Goal: Task Accomplishment & Management: Complete application form

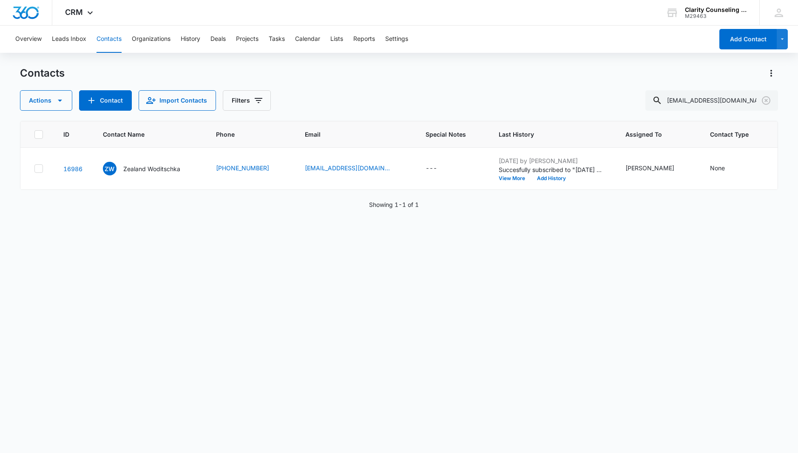
scroll to position [0, 77]
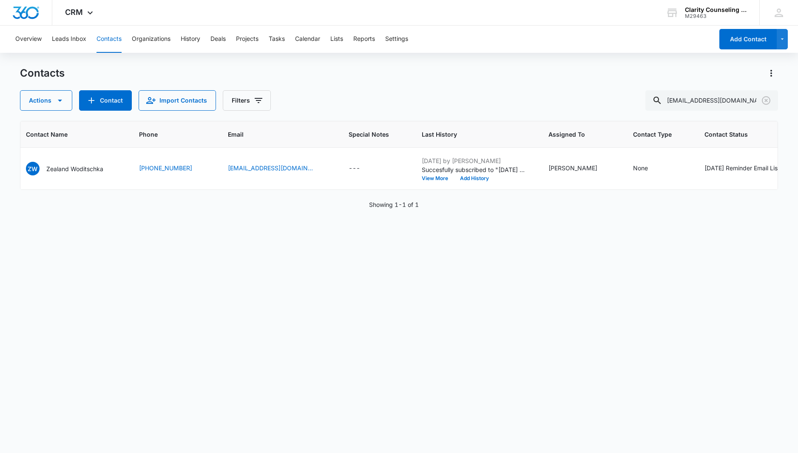
click at [767, 101] on icon "Clear" at bounding box center [766, 100] width 9 height 9
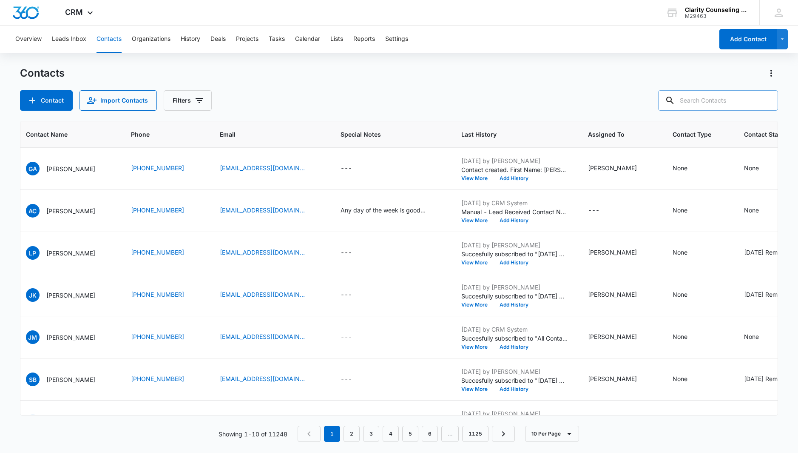
drag, startPoint x: 0, startPoint y: 0, endPoint x: 767, endPoint y: 101, distance: 773.2
click at [767, 101] on div at bounding box center [767, 100] width 14 height 20
paste input "[EMAIL_ADDRESS][DOMAIN_NAME]"
type input "[EMAIL_ADDRESS][DOMAIN_NAME]"
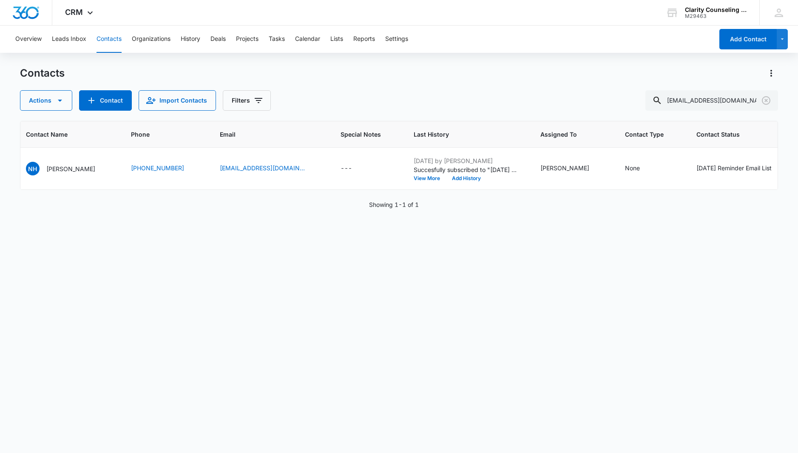
click at [767, 104] on icon "Clear" at bounding box center [766, 100] width 9 height 9
click at [767, 104] on div at bounding box center [767, 100] width 14 height 20
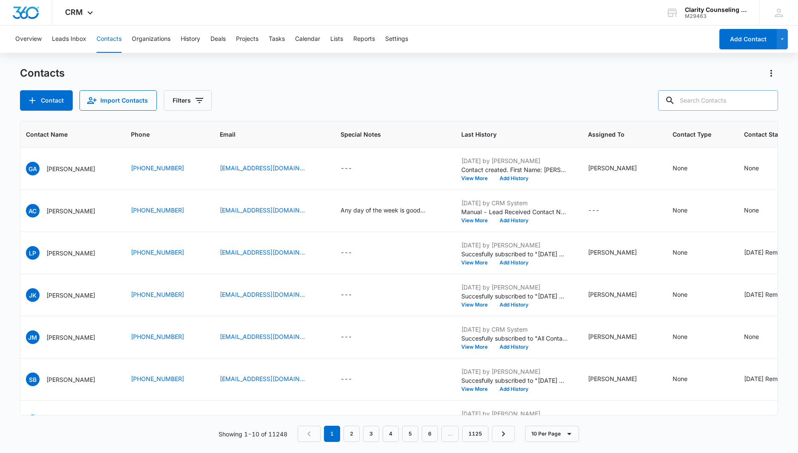
paste input "[PERSON_NAME][EMAIL_ADDRESS][DOMAIN_NAME]"
type input "[PERSON_NAME][EMAIL_ADDRESS][DOMAIN_NAME]"
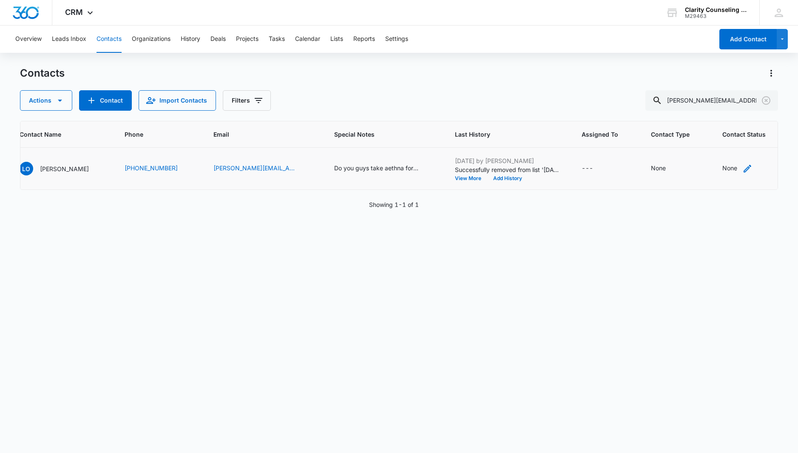
click at [723, 171] on div "None" at bounding box center [738, 168] width 30 height 10
click at [687, 122] on div "Contact Status" at bounding box center [699, 114] width 60 height 19
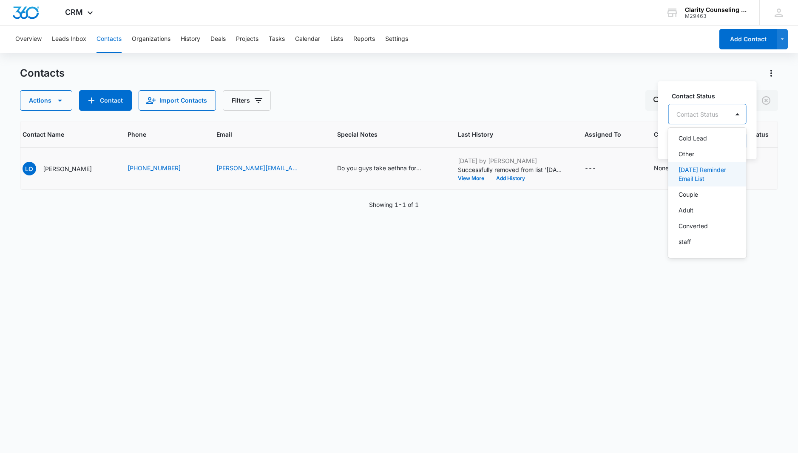
click at [700, 182] on p "[DATE] Reminder Email List" at bounding box center [707, 174] width 56 height 18
click at [767, 119] on div at bounding box center [766, 113] width 2 height 11
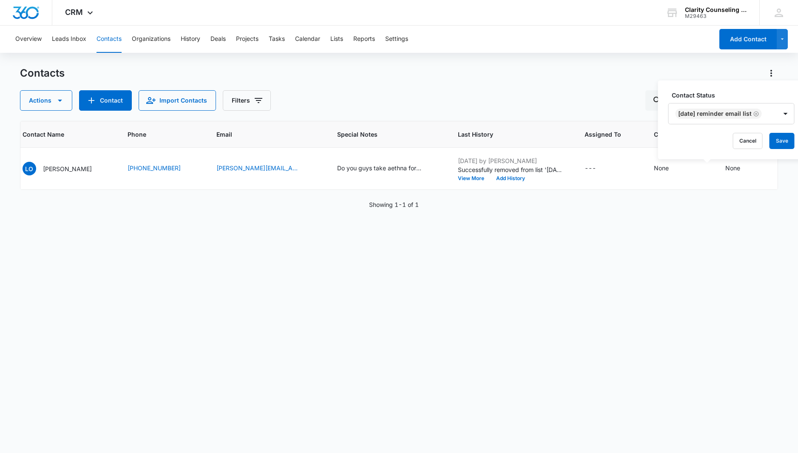
drag, startPoint x: 781, startPoint y: 141, endPoint x: 451, endPoint y: 122, distance: 331.1
click at [781, 141] on button "Save" at bounding box center [782, 141] width 25 height 16
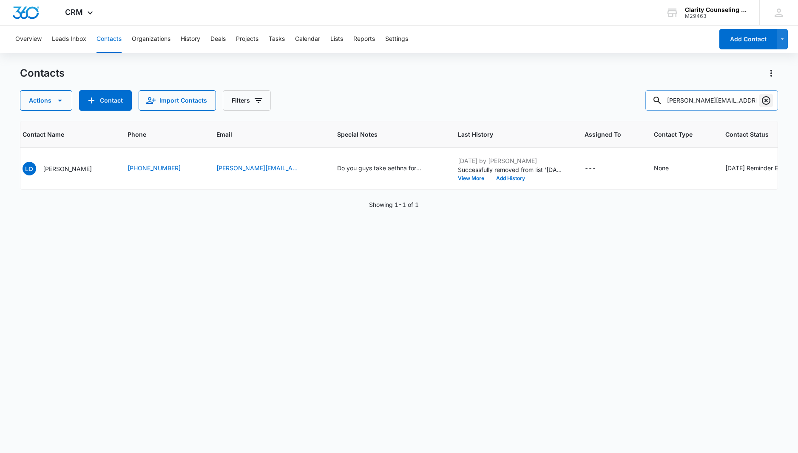
scroll to position [0, 0]
click at [761, 100] on icon "Clear" at bounding box center [766, 100] width 10 height 10
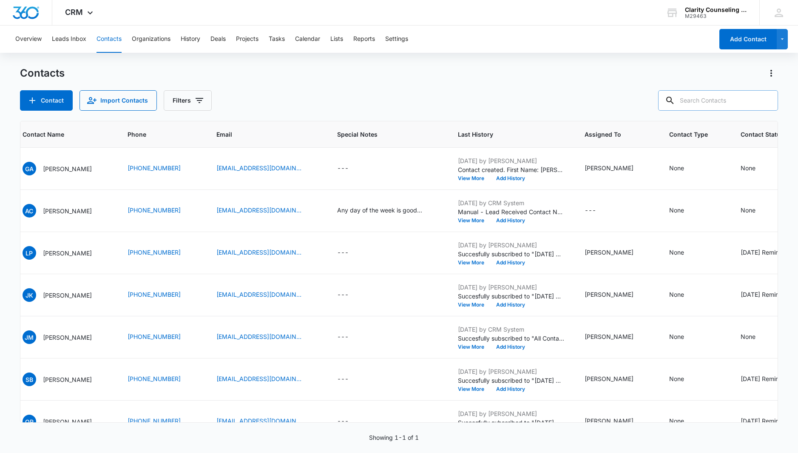
drag, startPoint x: 761, startPoint y: 100, endPoint x: 731, endPoint y: 101, distance: 30.7
click at [761, 100] on div at bounding box center [767, 100] width 14 height 20
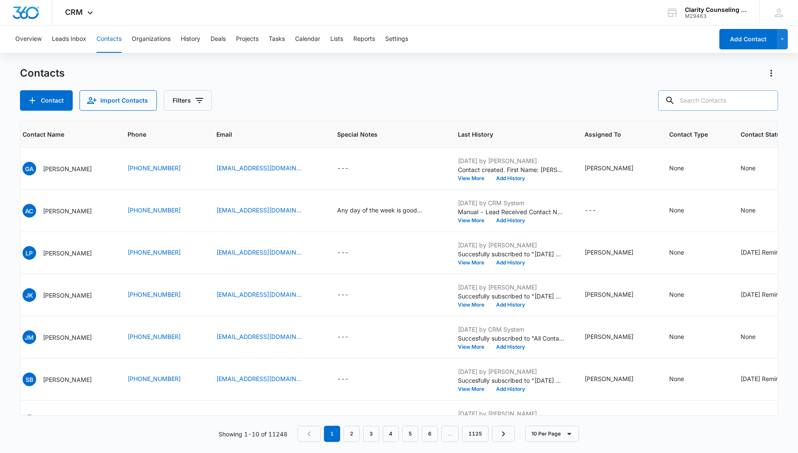
paste input "[PERSON_NAME][EMAIL_ADDRESS][DOMAIN_NAME]"
type input "[PERSON_NAME][EMAIL_ADDRESS][DOMAIN_NAME]"
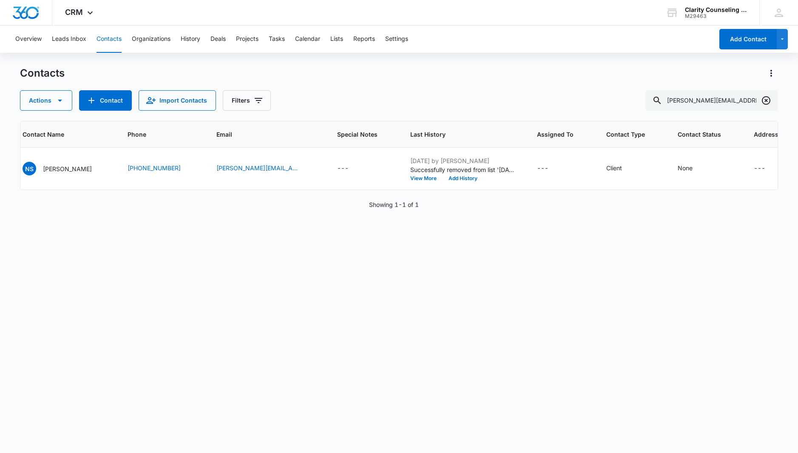
click at [768, 99] on icon "Clear" at bounding box center [766, 100] width 9 height 9
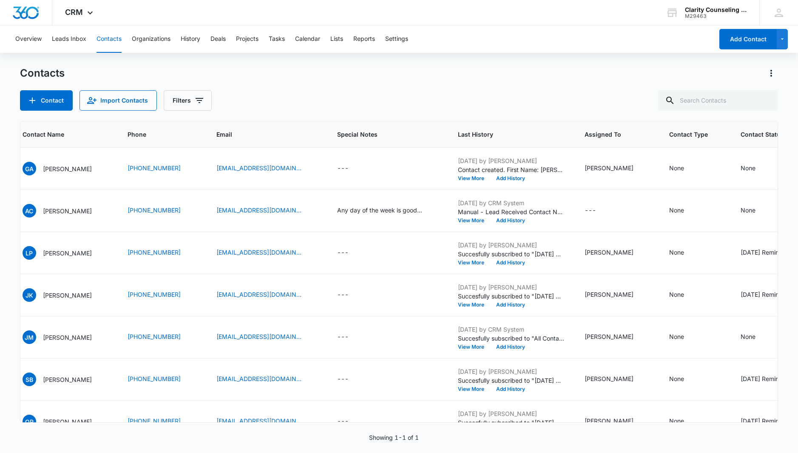
click at [768, 99] on div at bounding box center [767, 100] width 14 height 20
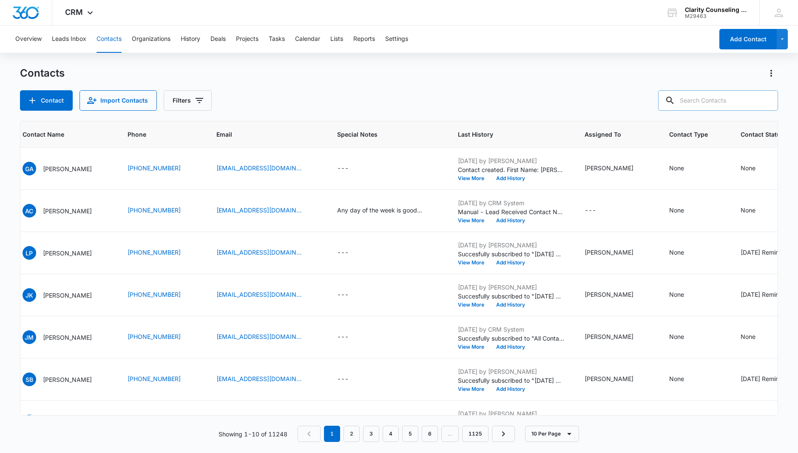
paste input "[EMAIL_ADDRESS][DOMAIN_NAME]"
type input "[EMAIL_ADDRESS][DOMAIN_NAME]"
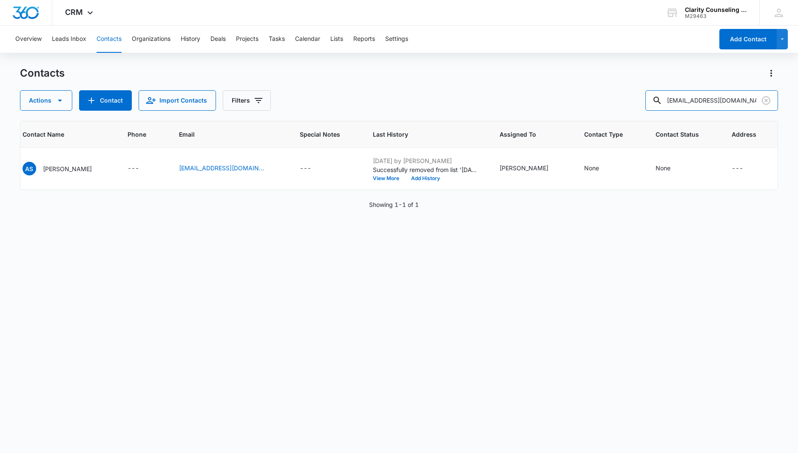
scroll to position [0, 77]
click at [763, 100] on icon "Clear" at bounding box center [766, 100] width 9 height 9
click at [763, 100] on div at bounding box center [767, 100] width 14 height 20
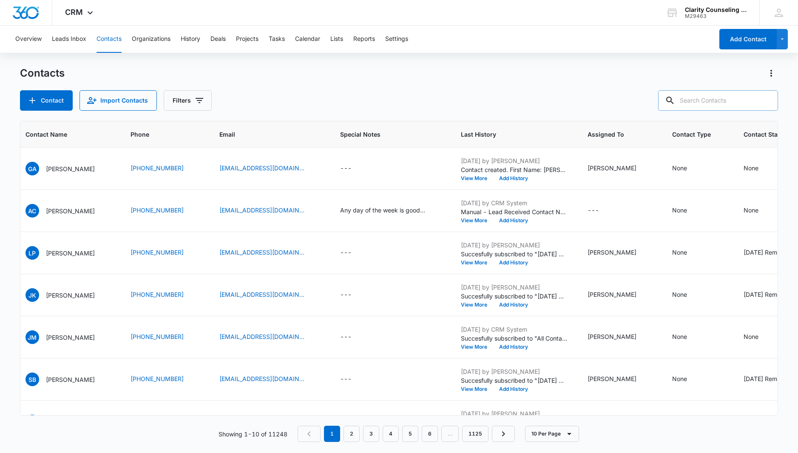
scroll to position [0, 0]
paste input "[EMAIL_ADDRESS][DOMAIN_NAME]"
type input "[EMAIL_ADDRESS][DOMAIN_NAME]"
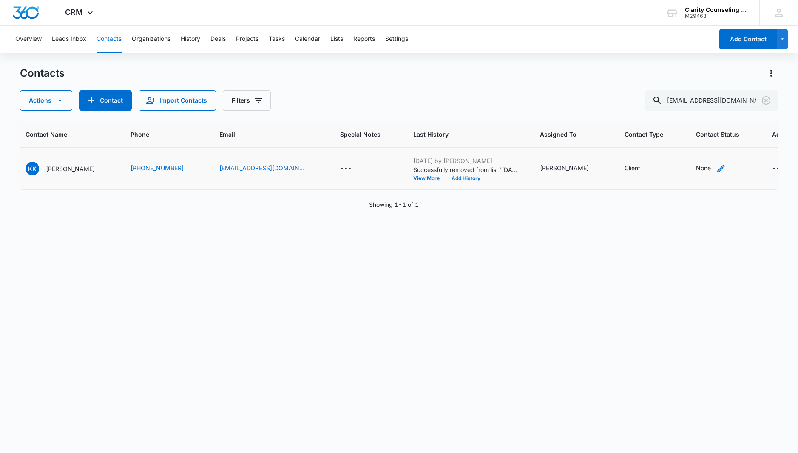
click at [696, 167] on div "None" at bounding box center [703, 167] width 15 height 9
click at [662, 111] on div at bounding box center [669, 107] width 88 height 20
click at [662, 118] on div at bounding box center [660, 114] width 42 height 11
click at [666, 185] on p "[DATE] Reminder Email List" at bounding box center [669, 177] width 56 height 18
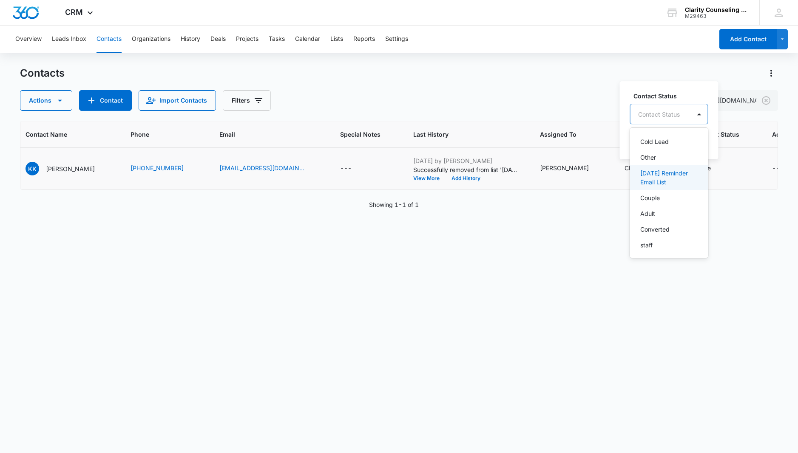
scroll to position [124, 0]
click at [753, 112] on div at bounding box center [748, 114] width 14 height 14
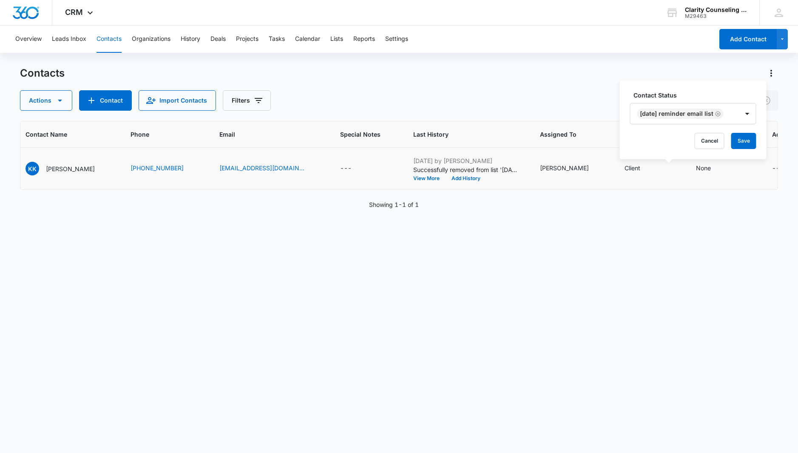
drag, startPoint x: 751, startPoint y: 140, endPoint x: 723, endPoint y: 141, distance: 28.5
click at [751, 140] on button "Save" at bounding box center [744, 141] width 25 height 16
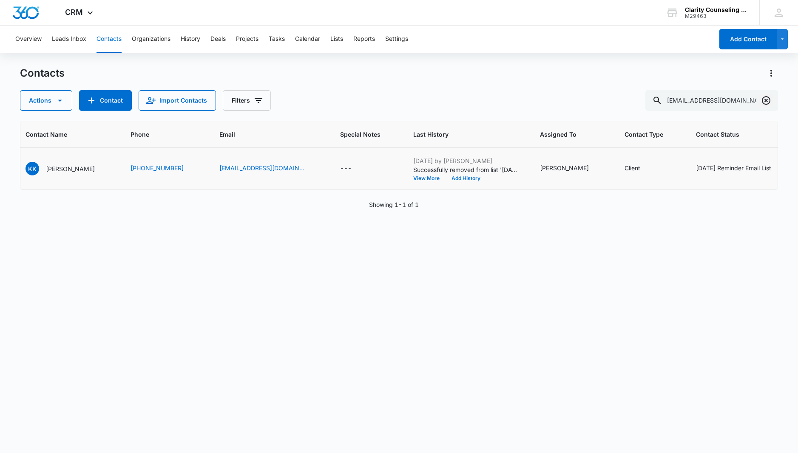
click at [768, 102] on icon "Clear" at bounding box center [766, 100] width 10 height 10
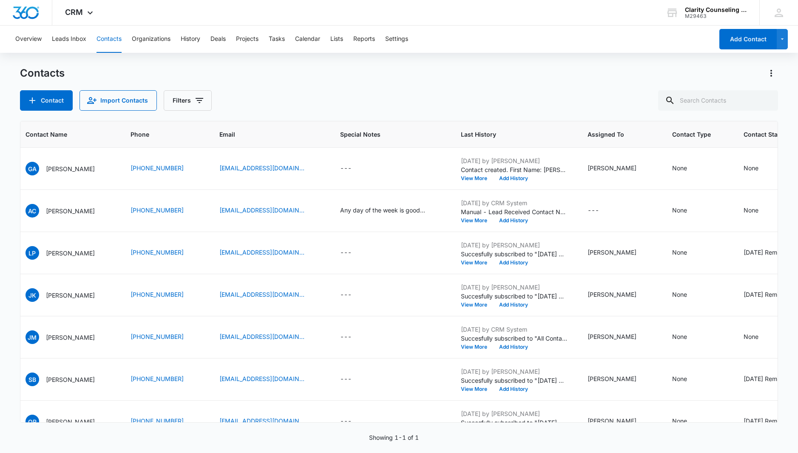
click at [768, 102] on div at bounding box center [767, 100] width 14 height 20
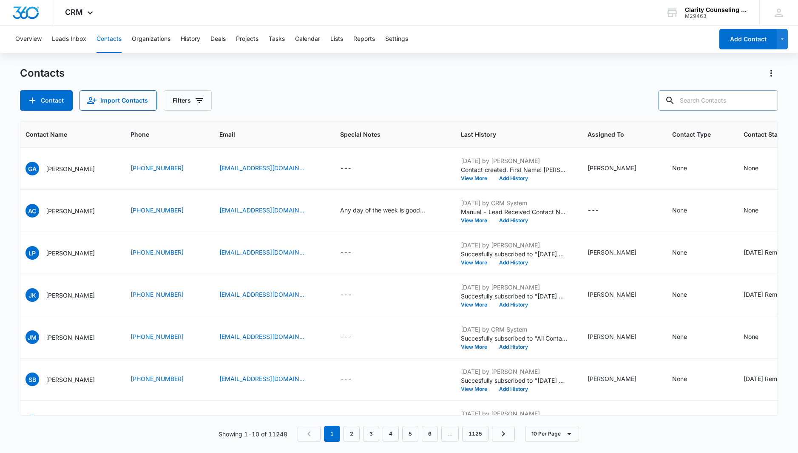
paste input "[EMAIL_ADDRESS][DOMAIN_NAME]"
type input "[EMAIL_ADDRESS][DOMAIN_NAME]"
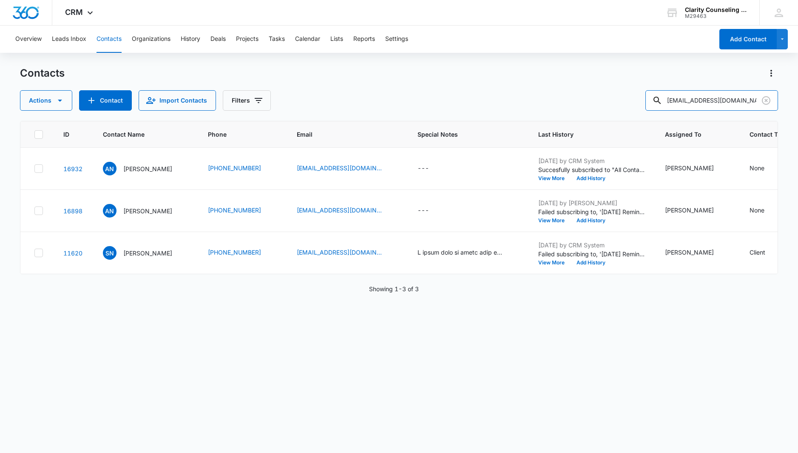
scroll to position [0, 0]
click at [767, 100] on icon "Clear" at bounding box center [766, 100] width 10 height 10
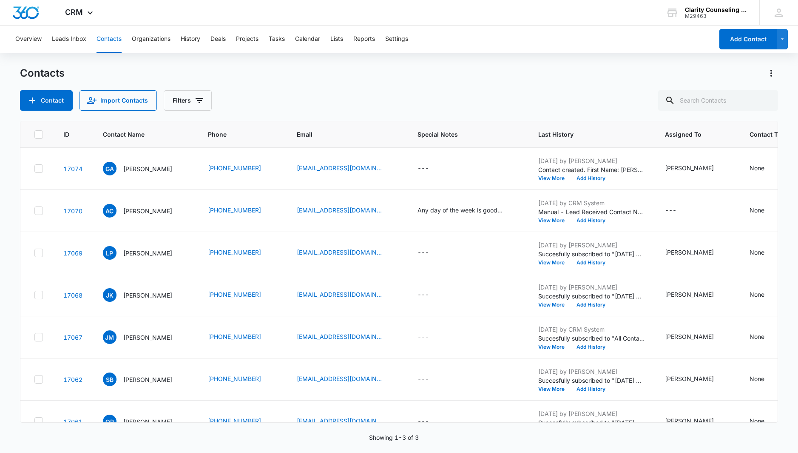
drag, startPoint x: 6, startPoint y: 314, endPoint x: 767, endPoint y: 100, distance: 790.3
click at [767, 100] on div at bounding box center [767, 100] width 14 height 20
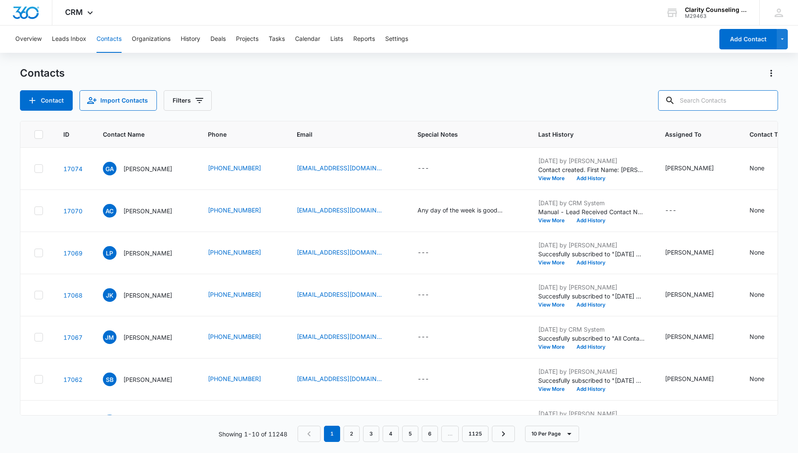
paste input "[EMAIL_ADDRESS][DOMAIN_NAME]"
type input "[EMAIL_ADDRESS][DOMAIN_NAME]"
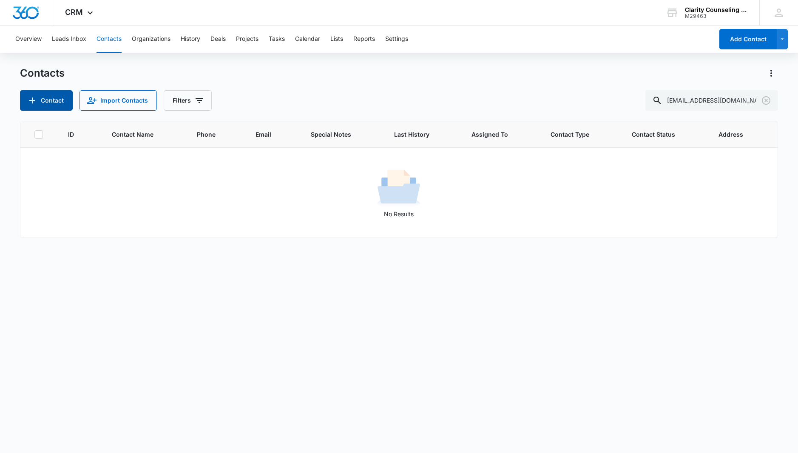
click at [66, 102] on button "Contact" at bounding box center [46, 100] width 53 height 20
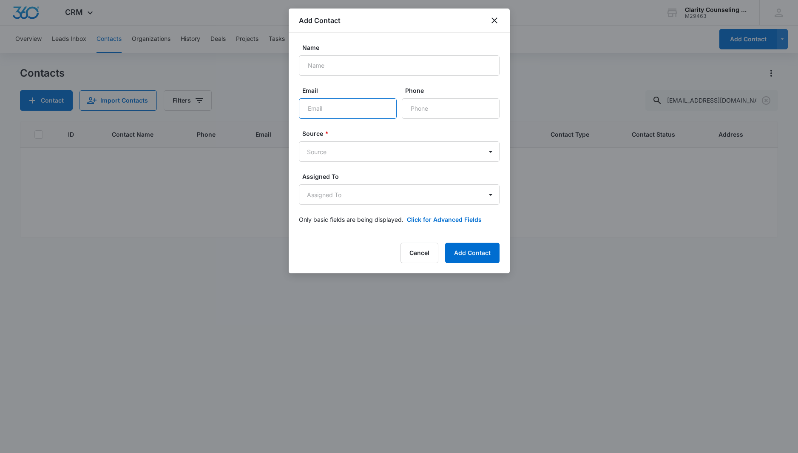
scroll to position [0, 0]
paste input "[EMAIL_ADDRESS][DOMAIN_NAME]"
type input "[EMAIL_ADDRESS][DOMAIN_NAME]"
paste input "[PERSON_NAME]"
type input "[PERSON_NAME]"
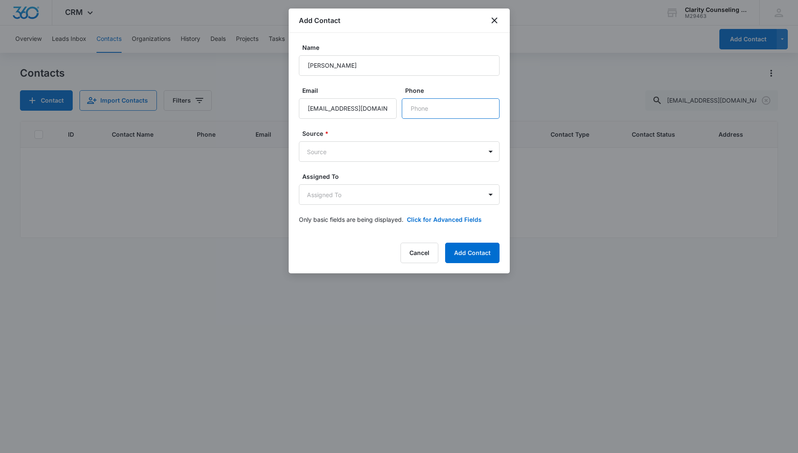
paste input "[PHONE_NUMBER]"
type input "[PHONE_NUMBER]"
click at [369, 147] on body "CRM Apps Reputation Websites Forms CRM Email Social Content Ads Intelligence Fi…" at bounding box center [399, 226] width 798 height 453
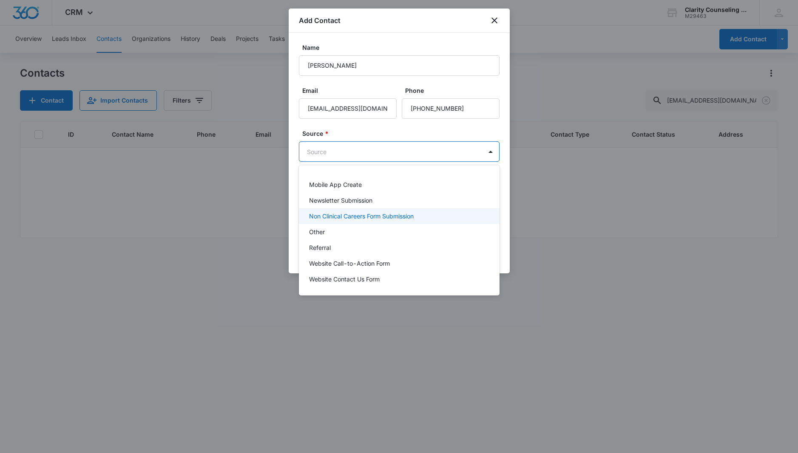
scroll to position [107, 0]
click at [334, 228] on div "Other" at bounding box center [398, 231] width 179 height 9
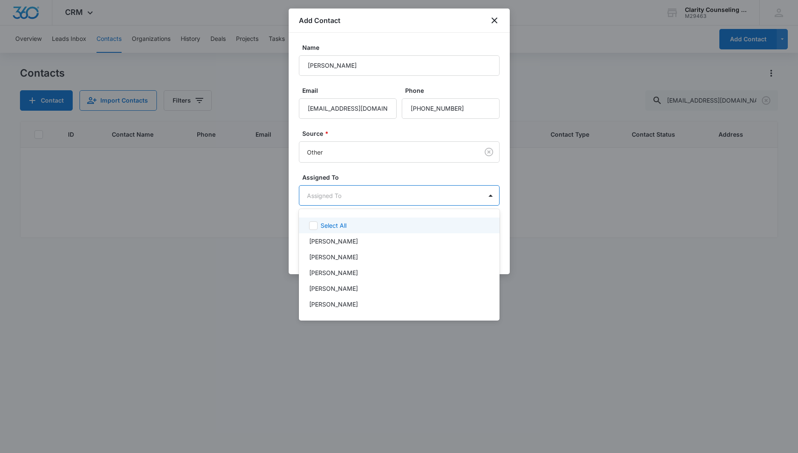
click at [347, 198] on body "CRM Apps Reputation Websites Forms CRM Email Social Content Ads Intelligence Fi…" at bounding box center [399, 226] width 798 height 453
drag, startPoint x: 358, startPoint y: 284, endPoint x: 362, endPoint y: 255, distance: 28.8
click at [358, 284] on p "[PERSON_NAME]" at bounding box center [333, 288] width 49 height 9
click at [370, 170] on div at bounding box center [399, 226] width 798 height 453
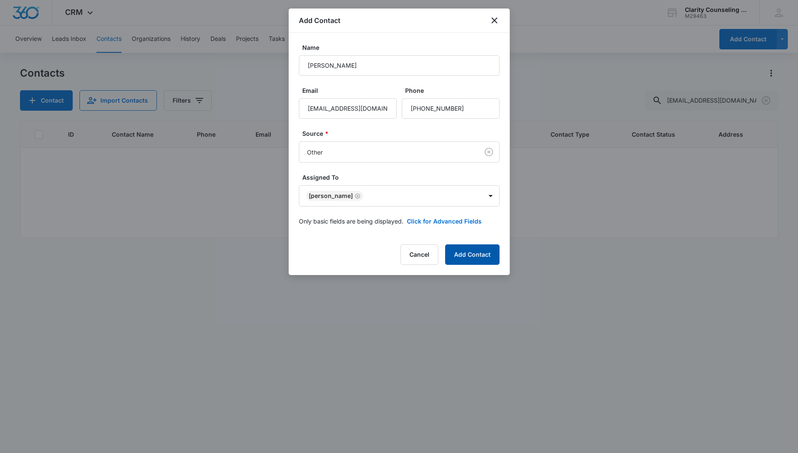
click at [467, 250] on button "Add Contact" at bounding box center [472, 254] width 54 height 20
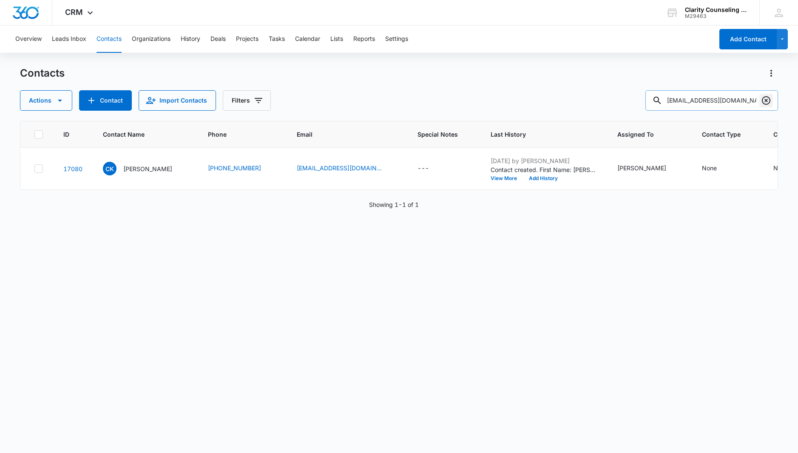
click at [767, 100] on icon "Clear" at bounding box center [766, 100] width 9 height 9
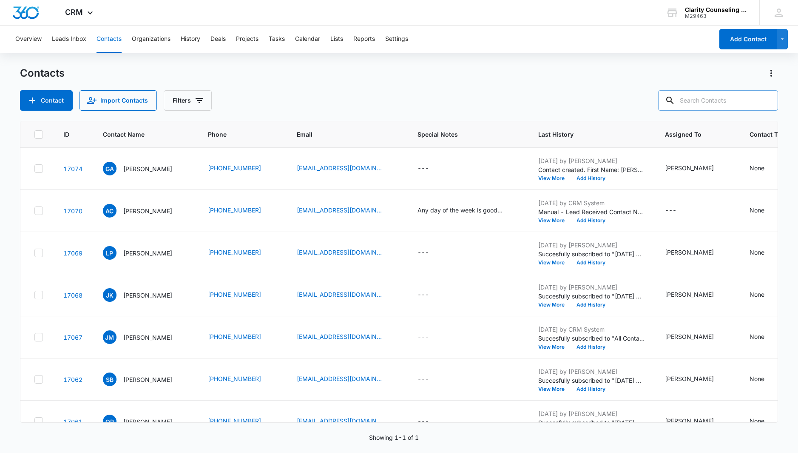
click at [767, 100] on div at bounding box center [767, 100] width 14 height 20
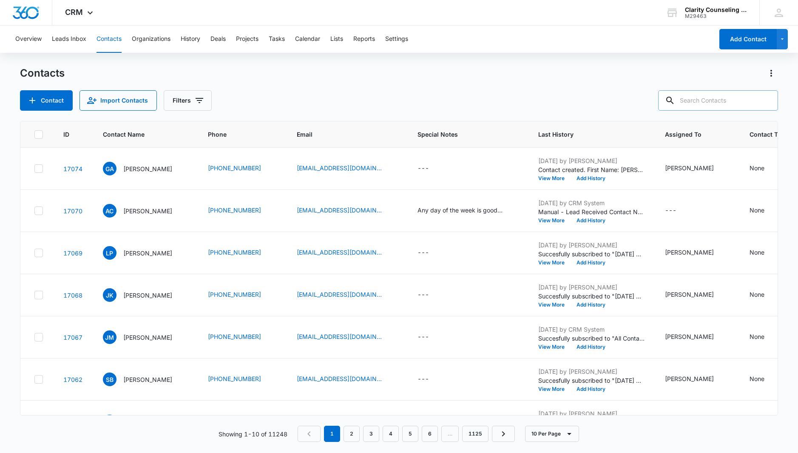
paste input "[EMAIL_ADDRESS][DOMAIN_NAME]"
type input "[EMAIL_ADDRESS][DOMAIN_NAME]"
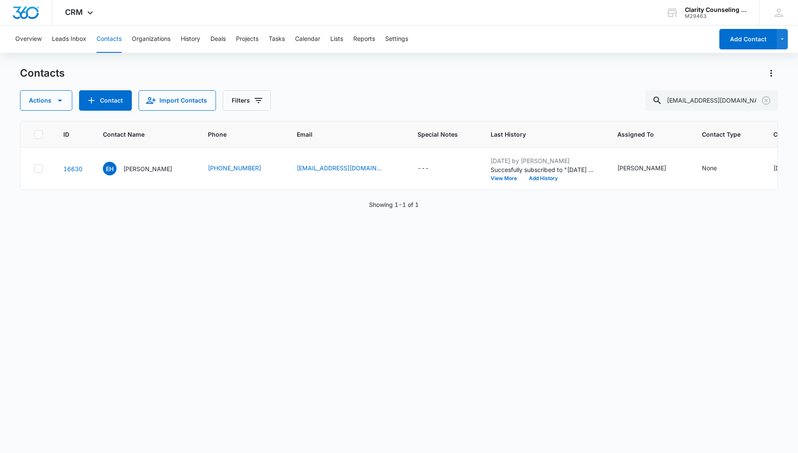
click at [767, 99] on icon "Clear" at bounding box center [766, 100] width 10 height 10
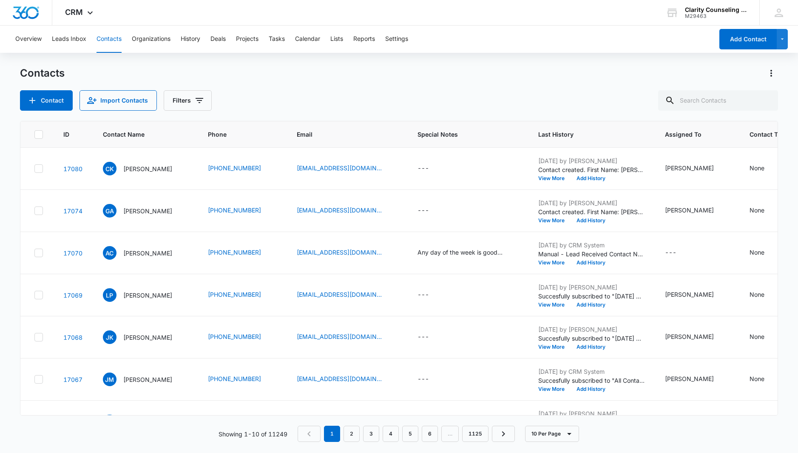
drag, startPoint x: 43, startPoint y: 82, endPoint x: 767, endPoint y: 99, distance: 724.2
click at [767, 99] on div at bounding box center [767, 100] width 14 height 20
paste input "[PERSON_NAME][EMAIL_ADDRESS][PERSON_NAME][DOMAIN_NAME]"
type input "[PERSON_NAME][EMAIL_ADDRESS][PERSON_NAME][DOMAIN_NAME]"
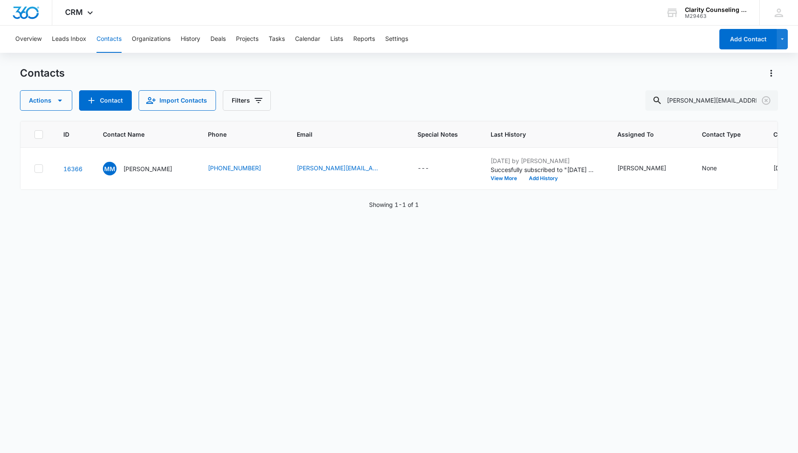
click at [767, 100] on icon "Clear" at bounding box center [766, 100] width 9 height 9
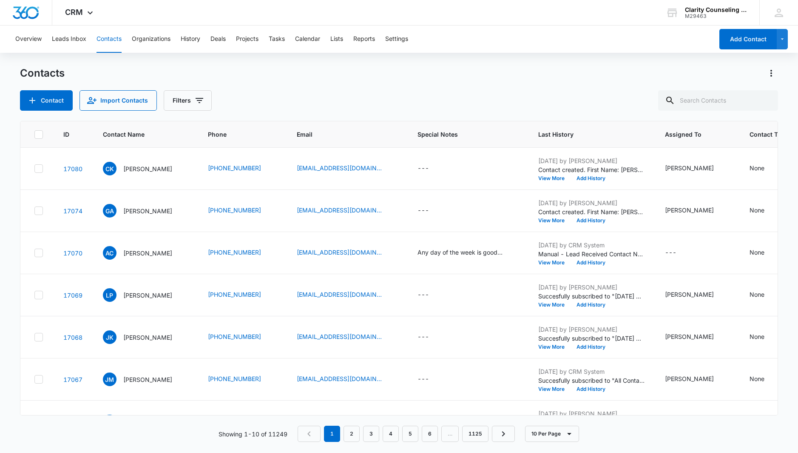
click at [767, 100] on div at bounding box center [767, 100] width 14 height 20
paste input "[EMAIL_ADDRESS][DOMAIN_NAME]"
type input "[EMAIL_ADDRESS][DOMAIN_NAME]"
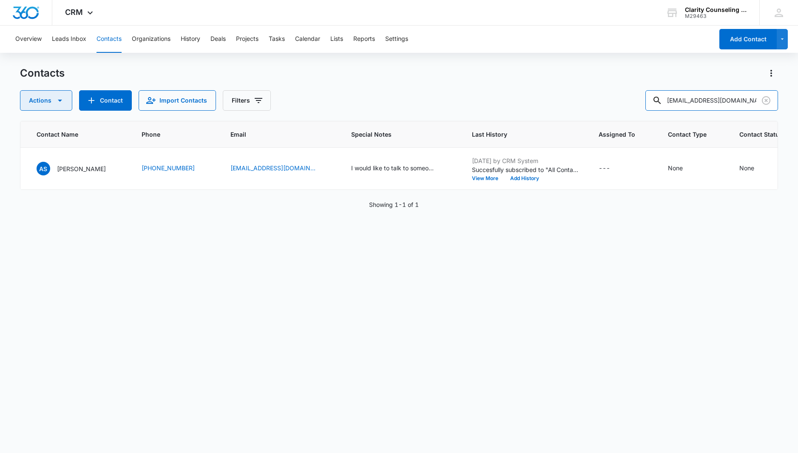
scroll to position [0, 76]
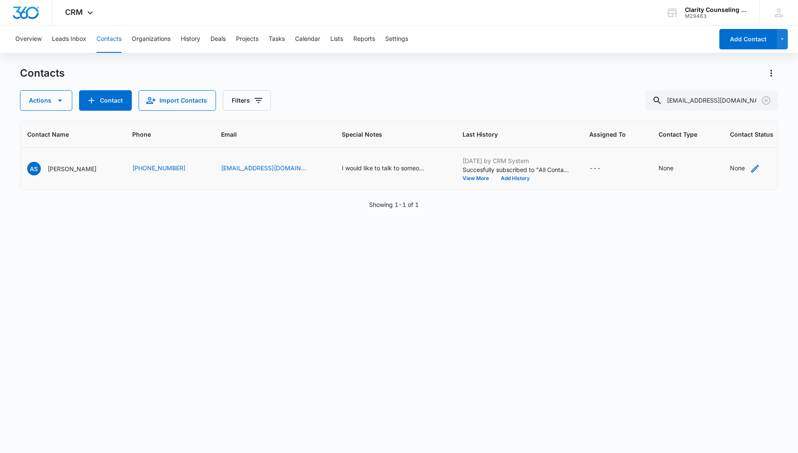
click at [730, 166] on div "None" at bounding box center [737, 167] width 15 height 9
click at [720, 112] on div at bounding box center [712, 114] width 42 height 11
click at [718, 188] on div "Couple" at bounding box center [722, 194] width 78 height 16
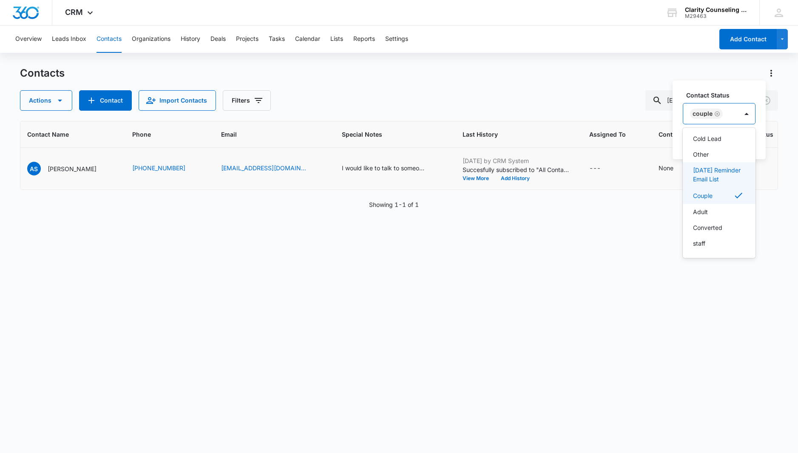
click at [719, 176] on p "[DATE] Reminder Email List" at bounding box center [718, 174] width 51 height 18
click at [716, 119] on icon "Remove Couple" at bounding box center [718, 120] width 6 height 6
click at [755, 95] on label "Contact Status" at bounding box center [750, 95] width 126 height 9
click at [795, 143] on button "Save" at bounding box center [796, 141] width 25 height 16
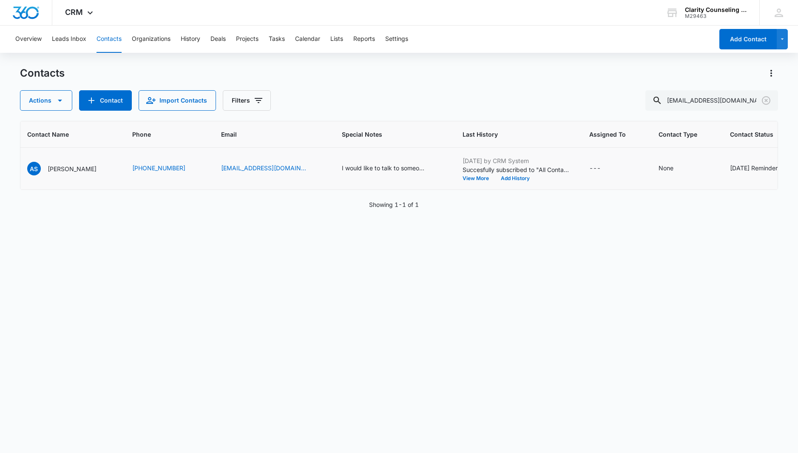
click at [768, 99] on icon "Clear" at bounding box center [766, 100] width 10 height 10
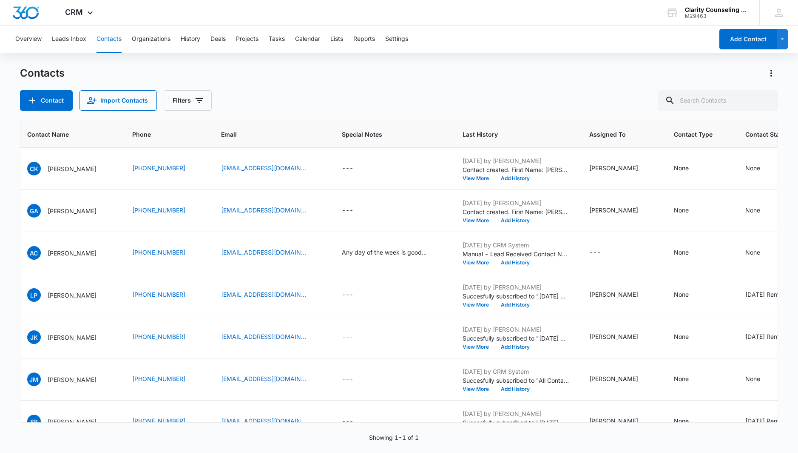
click at [768, 99] on div at bounding box center [767, 100] width 14 height 20
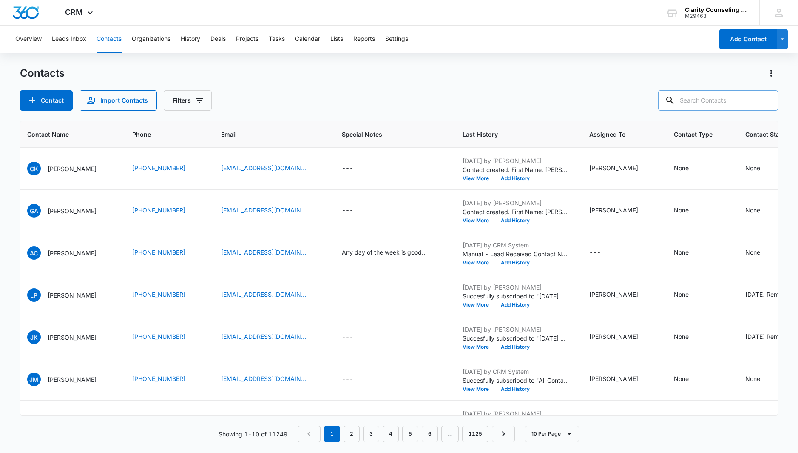
paste input "[EMAIL_ADDRESS][DOMAIN_NAME]"
type input "[EMAIL_ADDRESS][DOMAIN_NAME]"
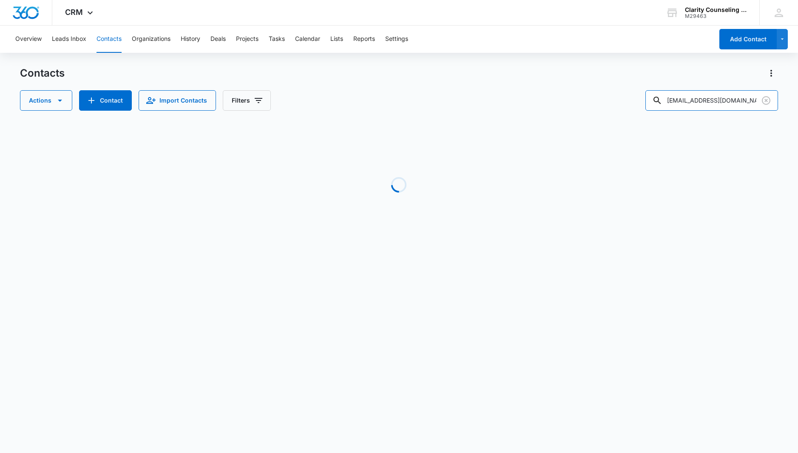
scroll to position [0, 69]
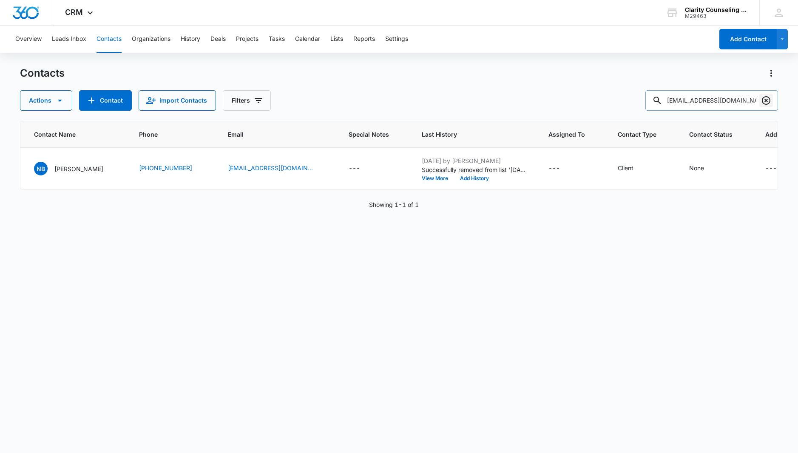
click at [765, 103] on icon "Clear" at bounding box center [766, 100] width 10 height 10
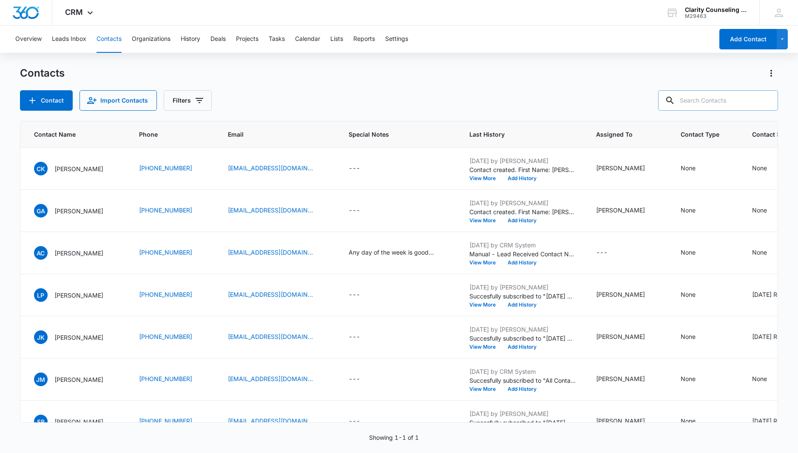
drag, startPoint x: 765, startPoint y: 103, endPoint x: 738, endPoint y: 103, distance: 27.2
click at [765, 103] on div at bounding box center [767, 100] width 14 height 20
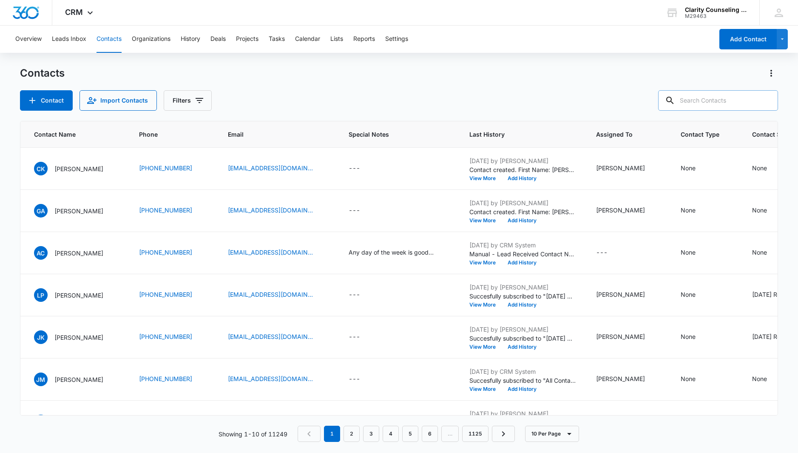
paste input "[EMAIL_ADDRESS][DOMAIN_NAME]"
type input "[EMAIL_ADDRESS][DOMAIN_NAME]"
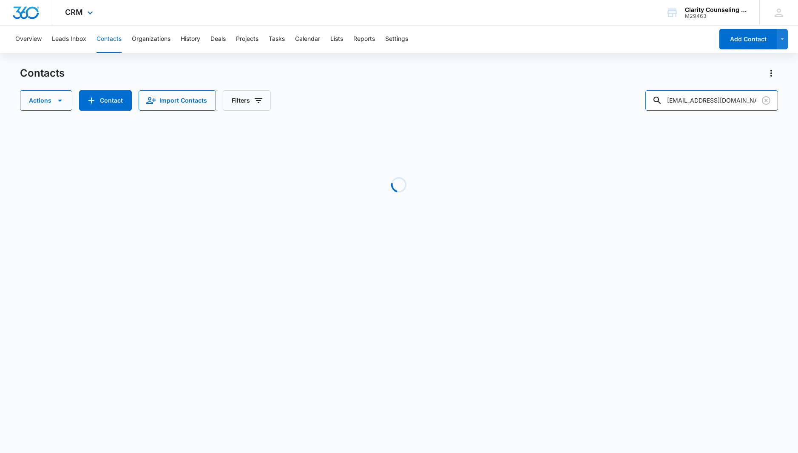
scroll to position [0, 56]
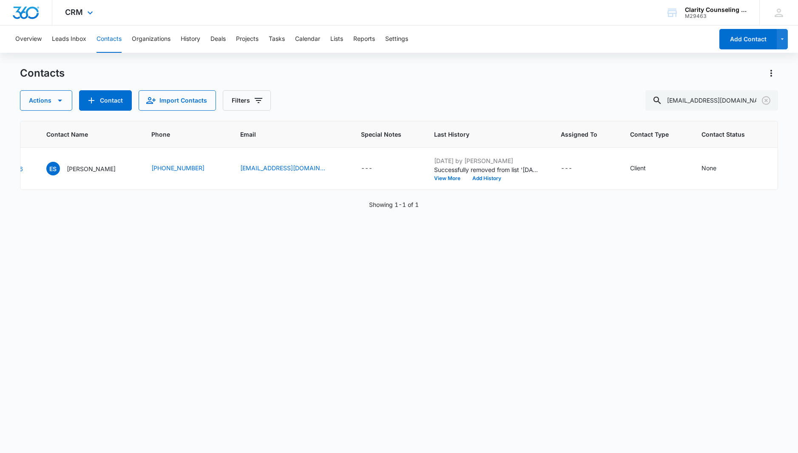
click at [766, 96] on icon "Clear" at bounding box center [766, 100] width 10 height 10
click at [766, 96] on div at bounding box center [767, 100] width 14 height 20
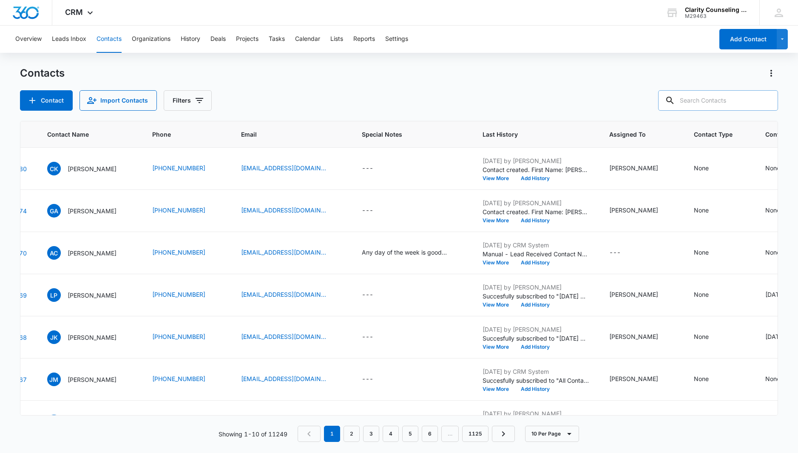
paste input "[EMAIL_ADDRESS][DOMAIN_NAME]"
type input "[EMAIL_ADDRESS][DOMAIN_NAME]"
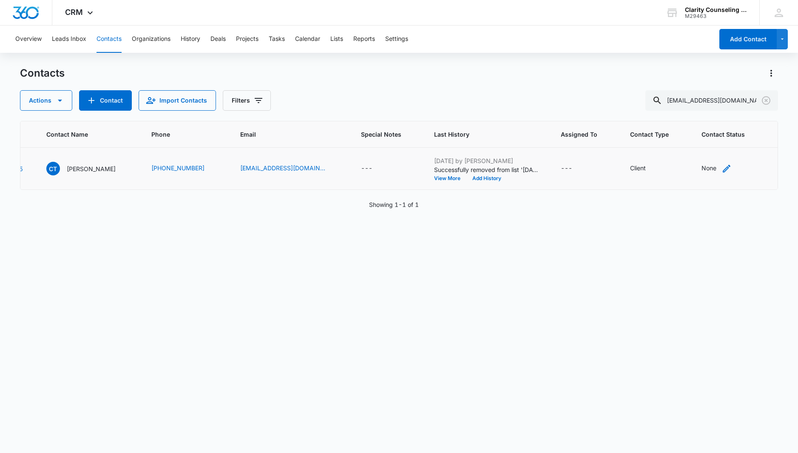
click at [702, 172] on div "None" at bounding box center [709, 167] width 15 height 9
click at [712, 111] on div at bounding box center [694, 114] width 42 height 11
click at [690, 178] on p "[DATE] Reminder Email List" at bounding box center [704, 174] width 56 height 18
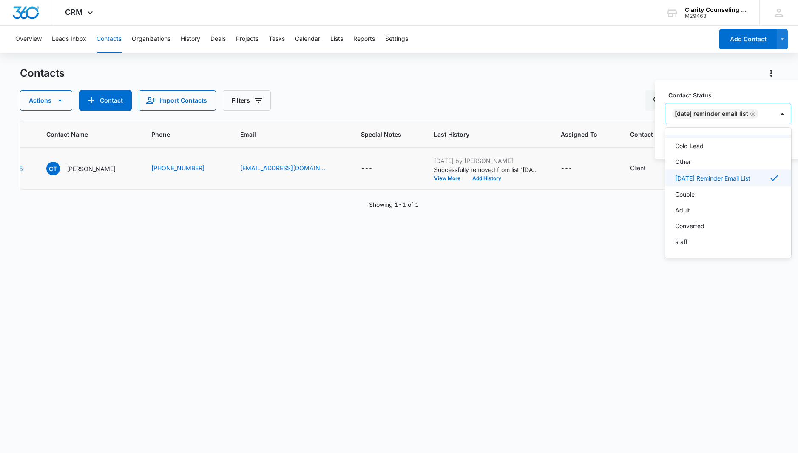
drag, startPoint x: 765, startPoint y: 115, endPoint x: 771, endPoint y: 122, distance: 8.4
click at [765, 116] on div "[DATE] Reminder Email List" at bounding box center [720, 113] width 108 height 20
drag, startPoint x: 778, startPoint y: 140, endPoint x: 696, endPoint y: 152, distance: 83.8
click at [778, 140] on button "Save" at bounding box center [779, 141] width 25 height 16
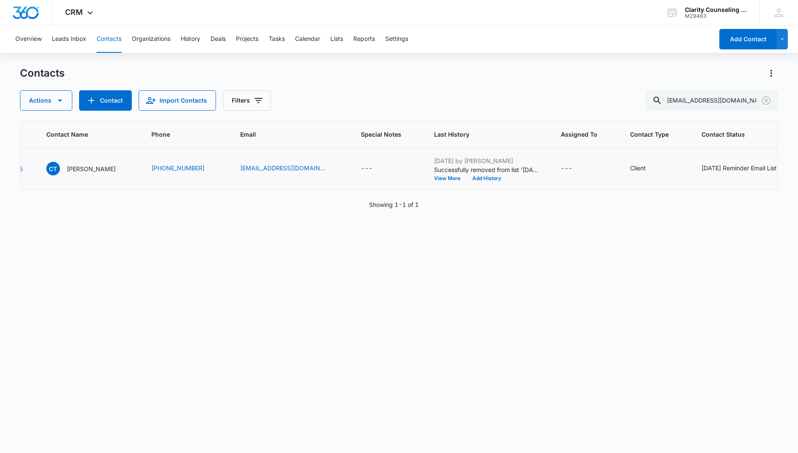
click at [765, 100] on icon "Clear" at bounding box center [766, 100] width 10 height 10
click at [765, 100] on div at bounding box center [767, 100] width 14 height 20
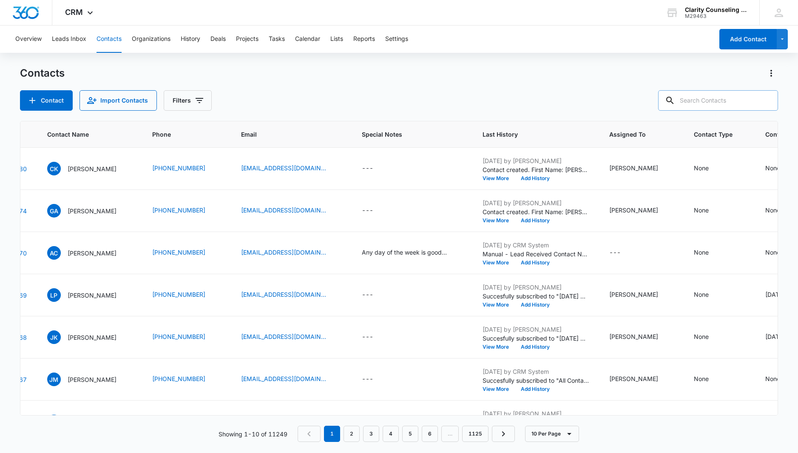
paste input "[PERSON_NAME][EMAIL_ADDRESS][PERSON_NAME][DOMAIN_NAME]"
type input "[PERSON_NAME][EMAIL_ADDRESS][PERSON_NAME][DOMAIN_NAME]"
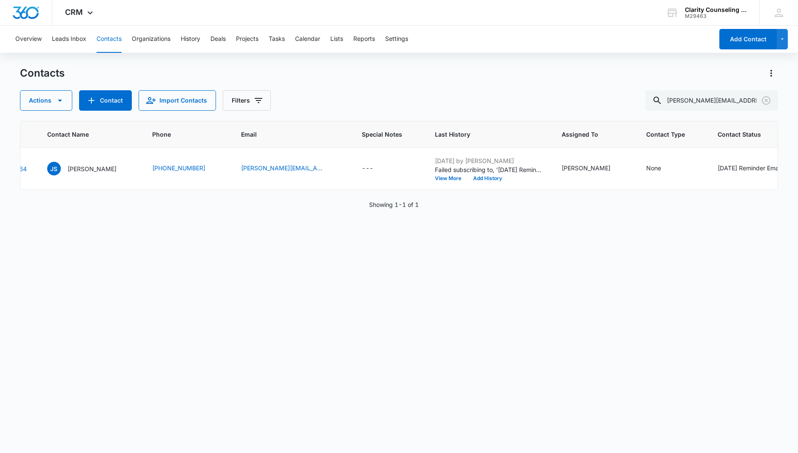
click at [768, 102] on icon "Clear" at bounding box center [766, 100] width 10 height 10
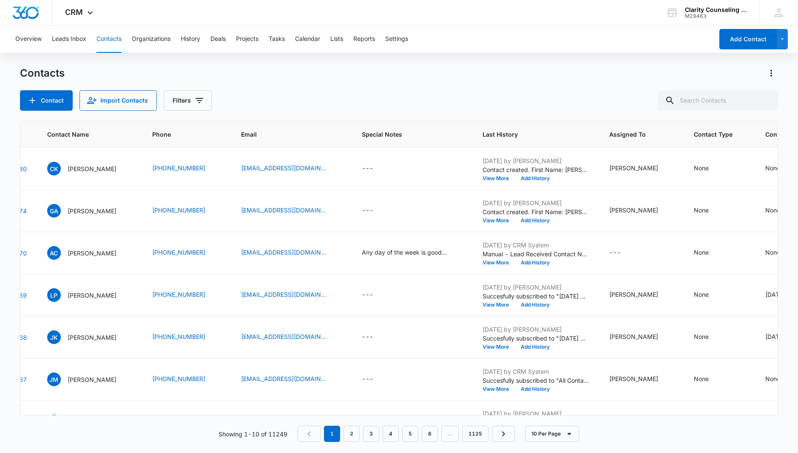
drag, startPoint x: 36, startPoint y: 71, endPoint x: 769, endPoint y: 102, distance: 733.6
click at [769, 102] on div at bounding box center [767, 100] width 14 height 20
paste input "[PERSON_NAME][EMAIL_ADDRESS][DOMAIN_NAME]"
type input "[PERSON_NAME][EMAIL_ADDRESS][DOMAIN_NAME]"
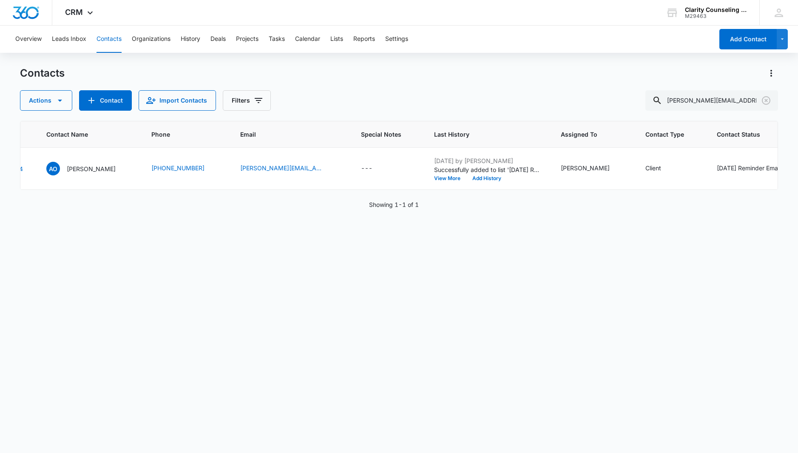
click at [766, 99] on icon "Clear" at bounding box center [766, 100] width 10 height 10
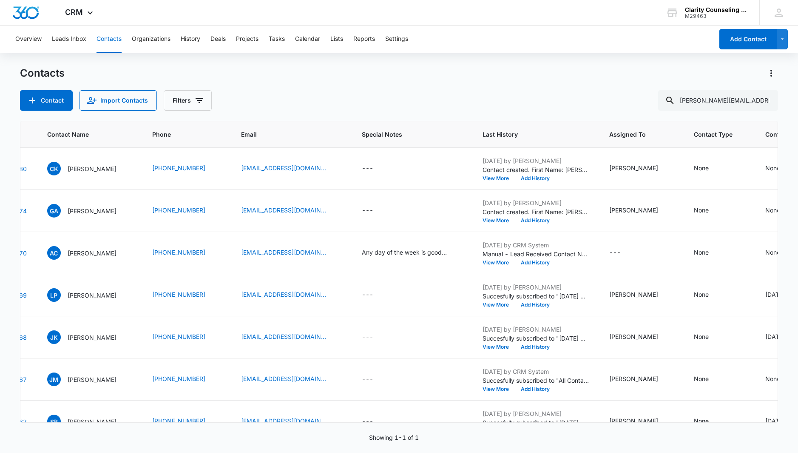
click at [766, 99] on div at bounding box center [767, 100] width 14 height 20
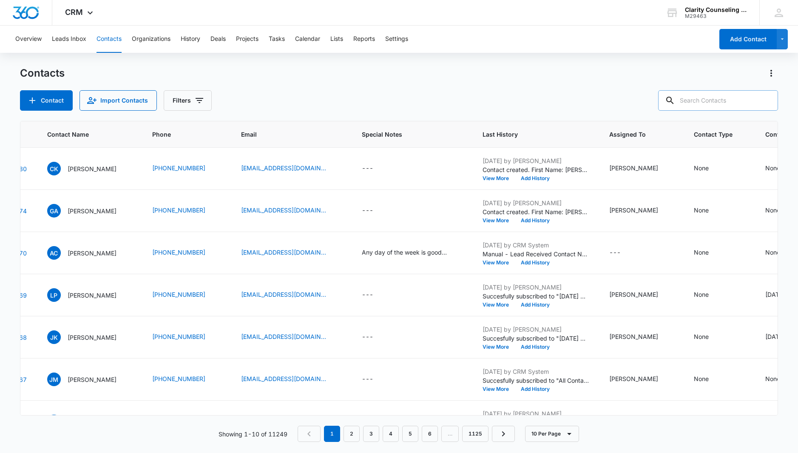
paste input "[EMAIL_ADDRESS][DOMAIN_NAME]"
type input "[EMAIL_ADDRESS][DOMAIN_NAME]"
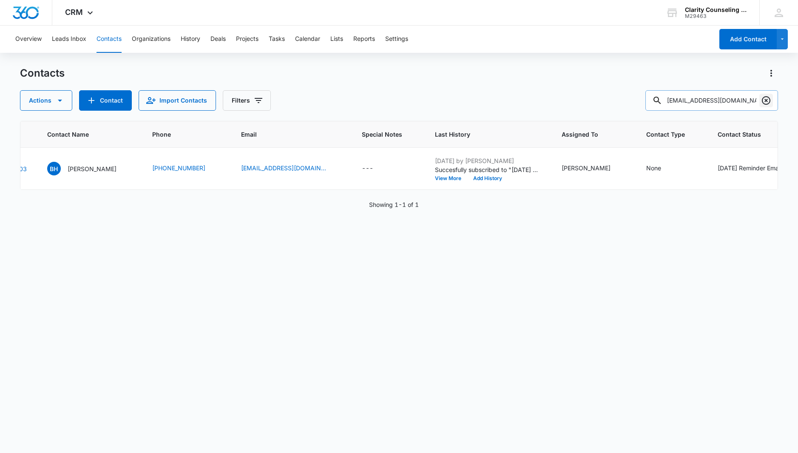
click at [768, 101] on icon "Clear" at bounding box center [766, 100] width 10 height 10
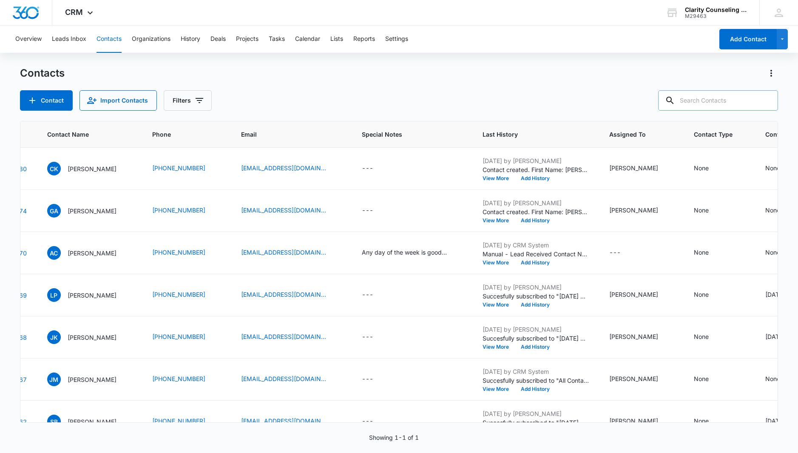
click at [768, 101] on div at bounding box center [767, 100] width 14 height 20
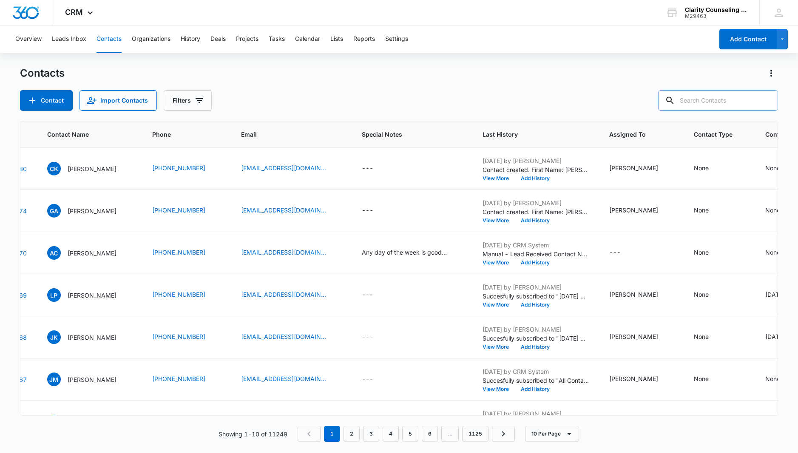
paste input "[EMAIL_ADDRESS][DOMAIN_NAME]"
type input "[EMAIL_ADDRESS][DOMAIN_NAME]"
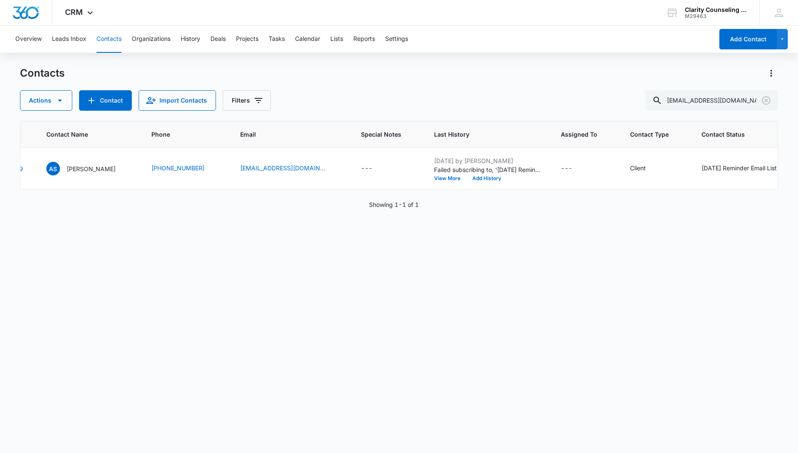
click at [766, 99] on icon "Clear" at bounding box center [766, 100] width 9 height 9
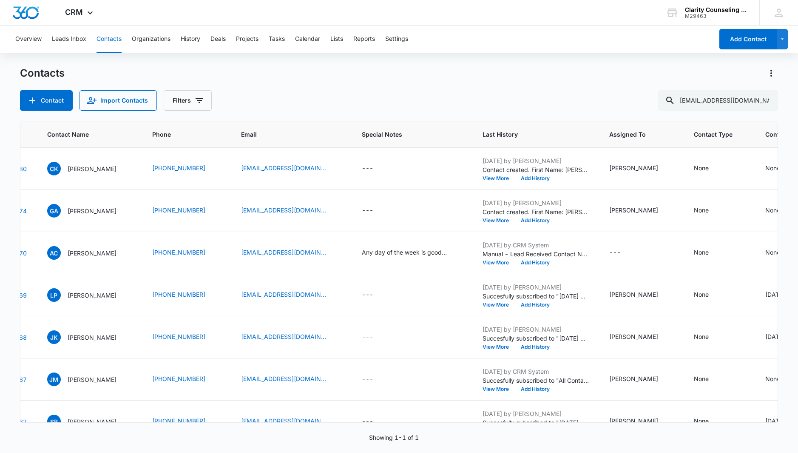
click at [766, 99] on div at bounding box center [767, 100] width 14 height 20
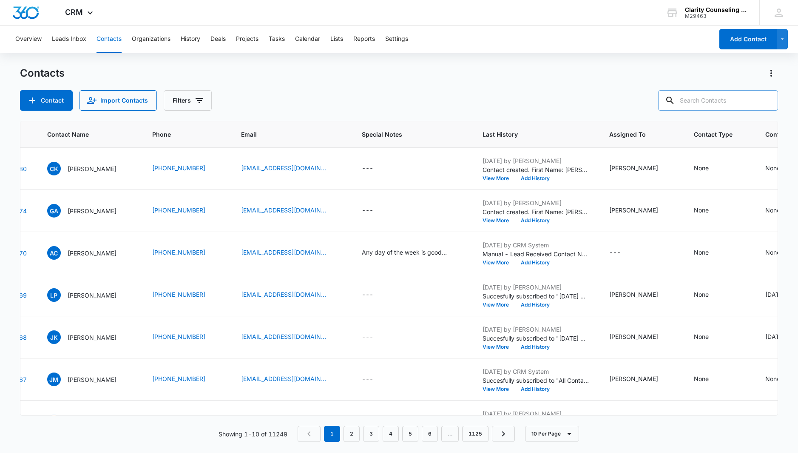
paste input "[EMAIL_ADDRESS][DOMAIN_NAME]"
type input "[EMAIL_ADDRESS][DOMAIN_NAME]"
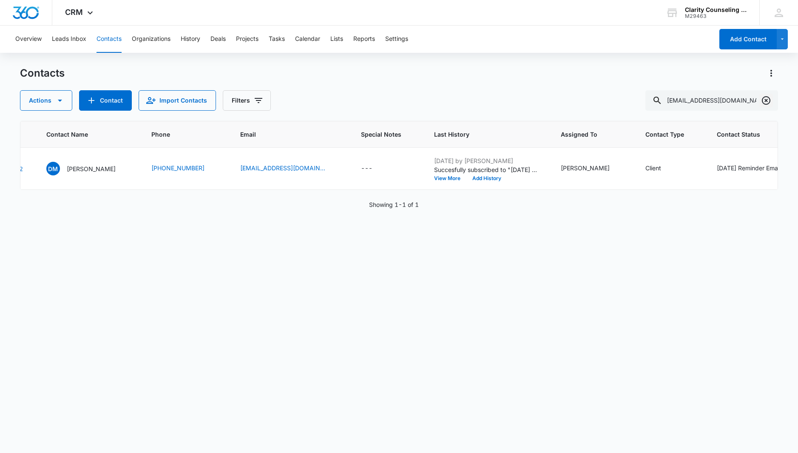
click at [762, 100] on icon "Clear" at bounding box center [766, 100] width 10 height 10
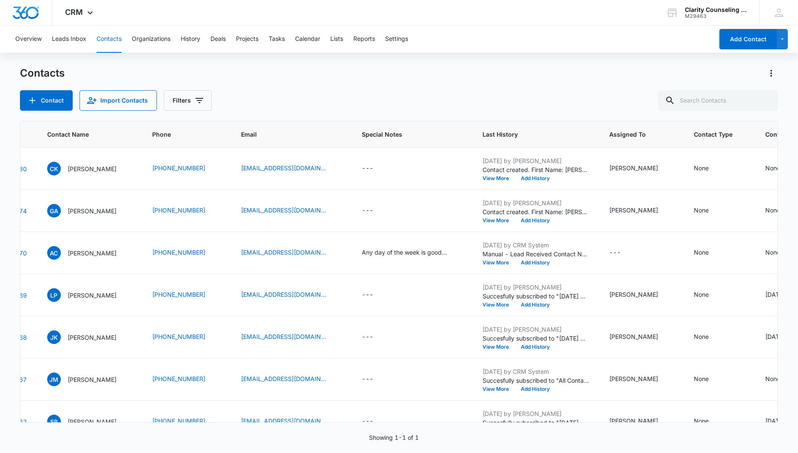
click at [762, 100] on div at bounding box center [767, 100] width 14 height 20
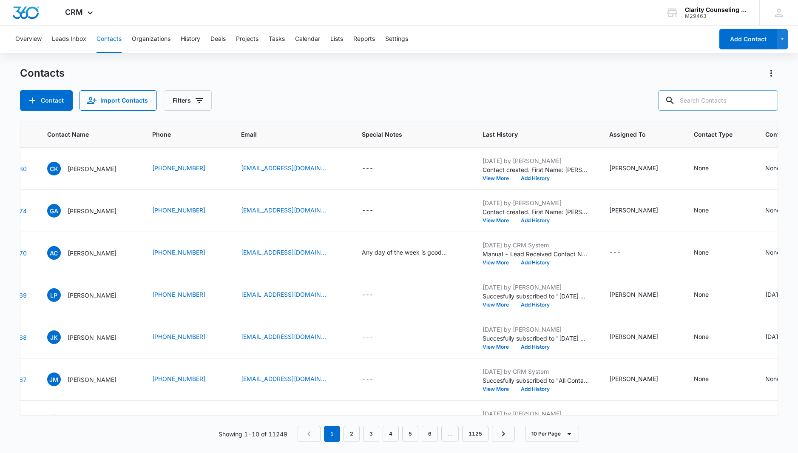
paste input "[PERSON_NAME][EMAIL_ADDRESS][DOMAIN_NAME]"
type input "[PERSON_NAME][EMAIL_ADDRESS][DOMAIN_NAME]"
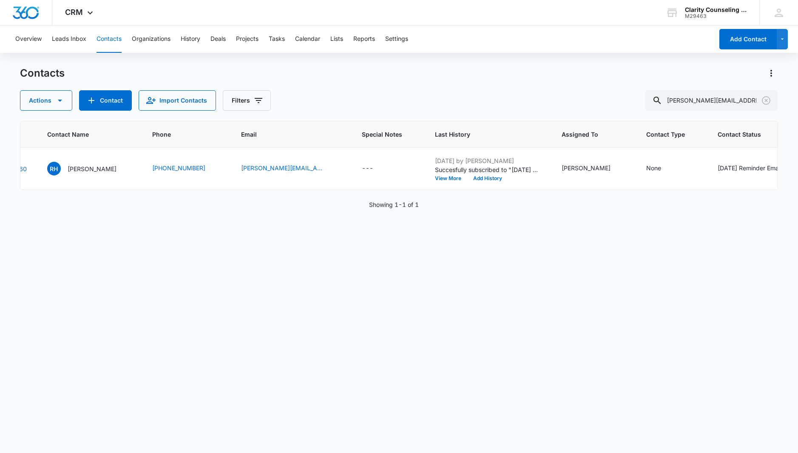
click at [766, 99] on icon "Clear" at bounding box center [766, 100] width 10 height 10
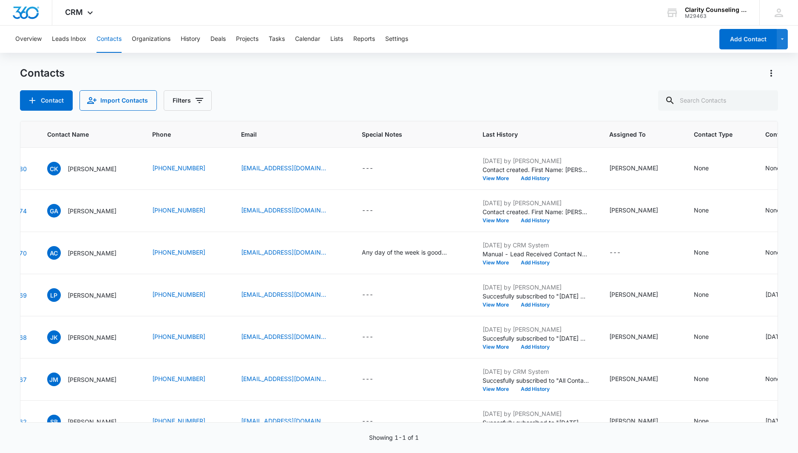
click at [766, 99] on div at bounding box center [767, 100] width 14 height 20
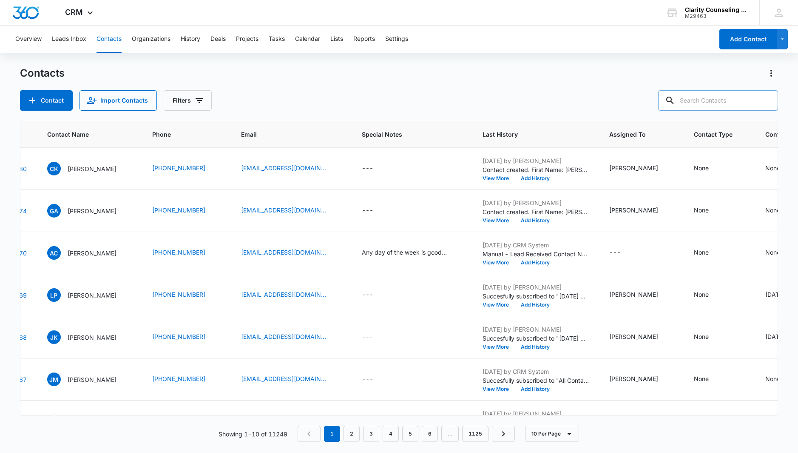
paste input "[EMAIL_ADDRESS][DOMAIN_NAME]"
type input "[EMAIL_ADDRESS][DOMAIN_NAME]"
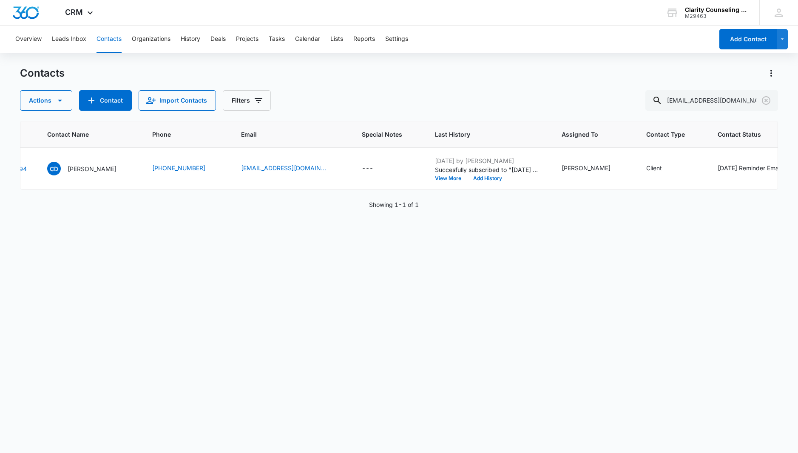
click at [763, 101] on icon "Clear" at bounding box center [766, 100] width 9 height 9
click at [763, 101] on div at bounding box center [767, 100] width 14 height 20
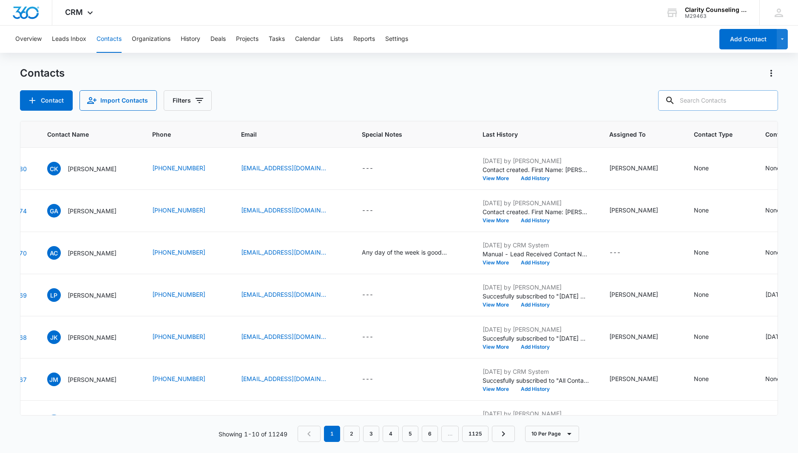
paste input "[EMAIL_ADDRESS][DOMAIN_NAME]"
type input "[EMAIL_ADDRESS][DOMAIN_NAME]"
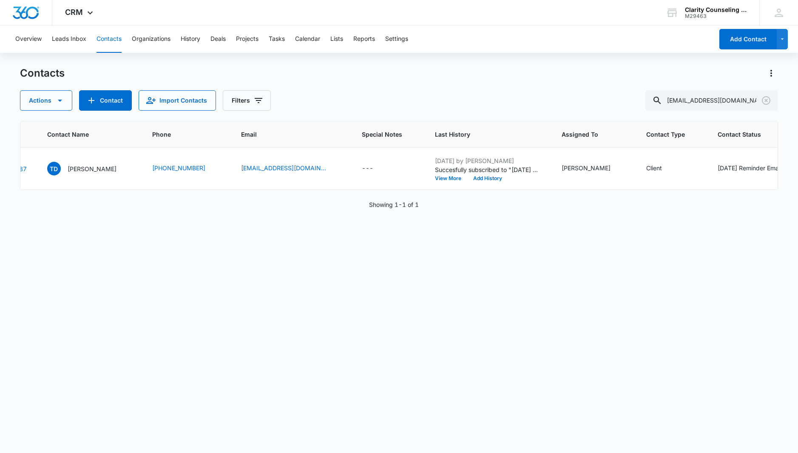
click at [766, 99] on icon "Clear" at bounding box center [766, 100] width 10 height 10
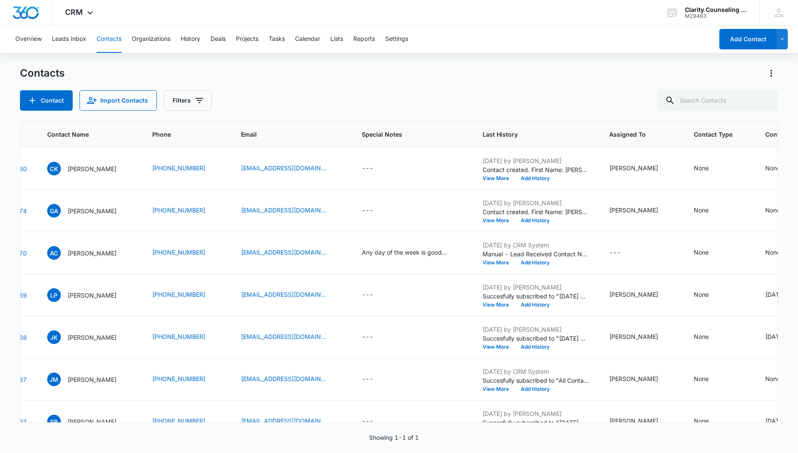
click at [766, 99] on div at bounding box center [767, 100] width 14 height 20
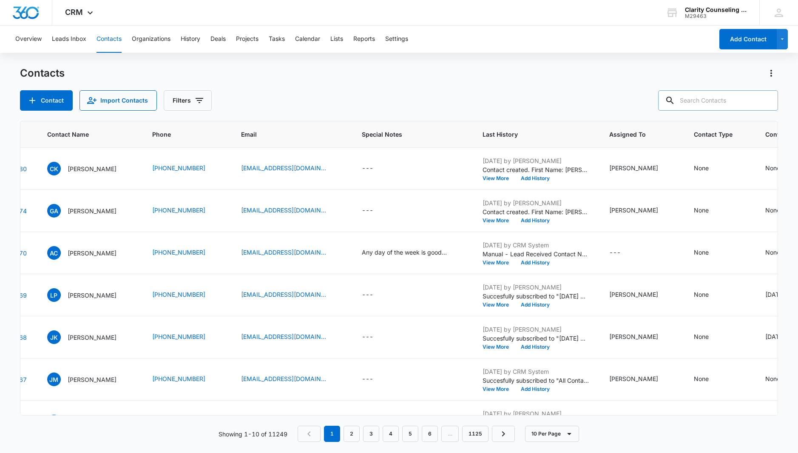
paste input "[EMAIL_ADDRESS][DOMAIN_NAME]"
type input "[EMAIL_ADDRESS][DOMAIN_NAME]"
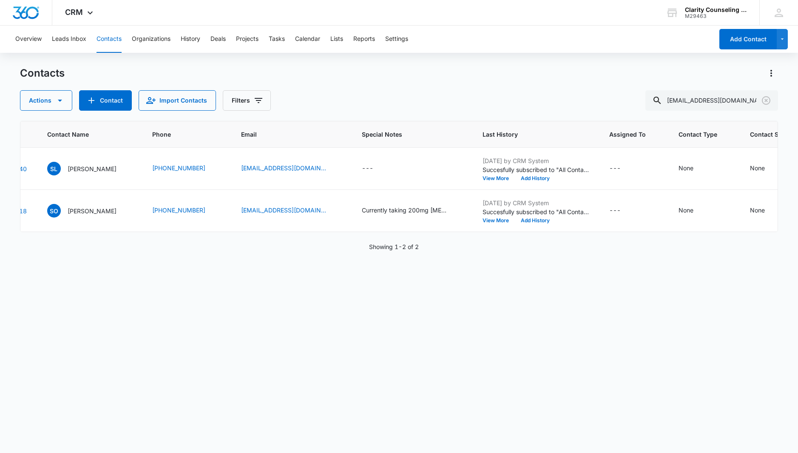
click at [764, 100] on icon "Clear" at bounding box center [766, 100] width 10 height 10
click at [764, 100] on div at bounding box center [767, 100] width 14 height 20
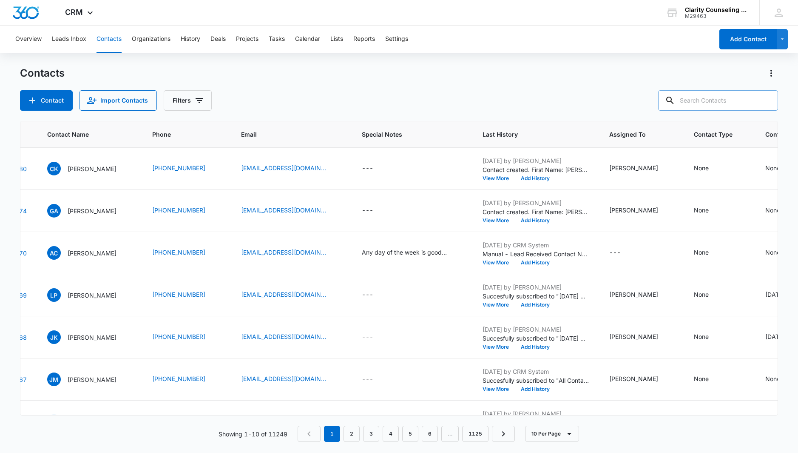
paste input "[EMAIL_ADDRESS][DOMAIN_NAME]"
type input "[EMAIL_ADDRESS][DOMAIN_NAME]"
